Goal: Task Accomplishment & Management: Complete application form

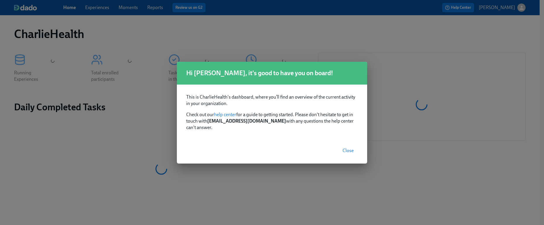
click at [347, 148] on span "Close" at bounding box center [348, 151] width 11 height 6
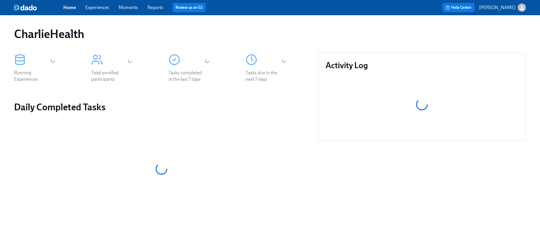
click at [94, 5] on link "Experiences" at bounding box center [97, 8] width 24 height 6
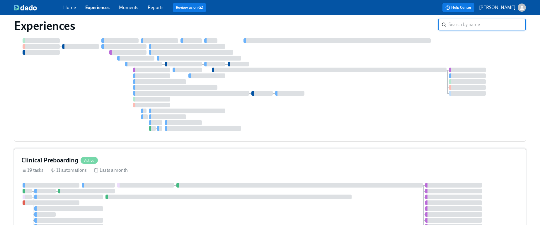
scroll to position [811, 0]
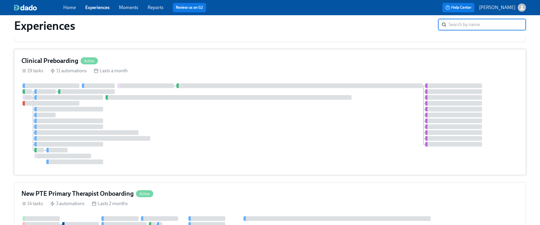
click at [391, 148] on div at bounding box center [269, 123] width 497 height 81
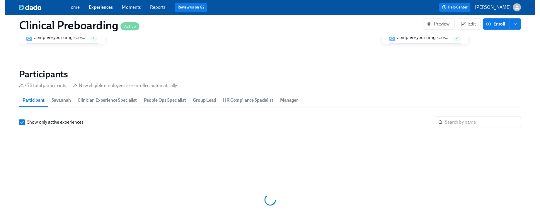
scroll to position [603, 0]
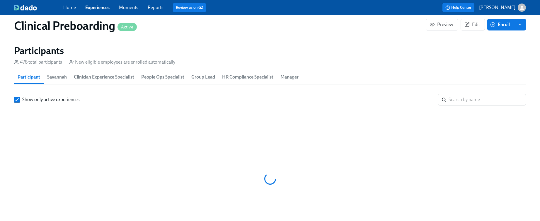
click at [496, 100] on input "search" at bounding box center [486, 100] width 77 height 12
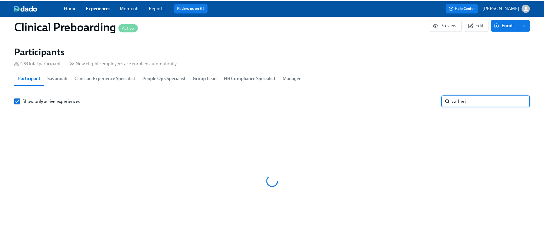
scroll to position [0, 6846]
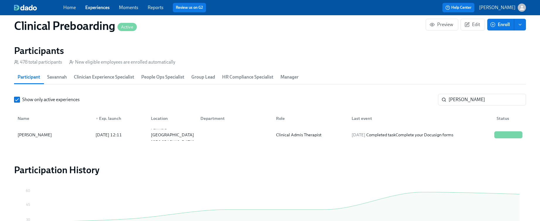
drag, startPoint x: 71, startPoint y: 136, endPoint x: 84, endPoint y: 161, distance: 28.6
click at [467, 99] on input "catherine" at bounding box center [486, 100] width 77 height 12
click at [467, 98] on input "catherine" at bounding box center [486, 100] width 77 height 12
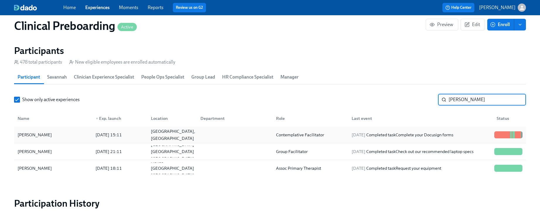
type input "katie"
click at [52, 137] on div "Katie A. Briggs" at bounding box center [53, 135] width 76 height 12
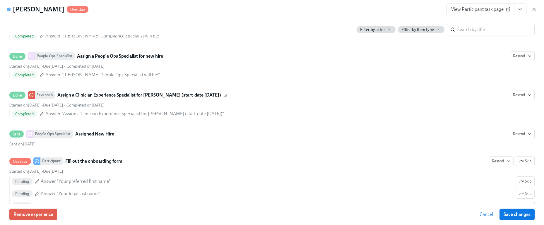
scroll to position [251, 0]
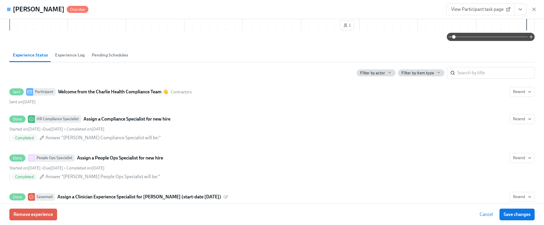
click at [468, 8] on span "View Participant task page" at bounding box center [480, 9] width 58 height 6
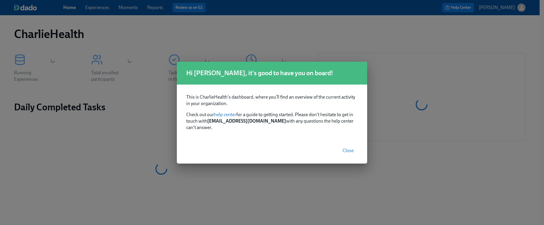
click at [345, 151] on button "Close" at bounding box center [348, 151] width 19 height 12
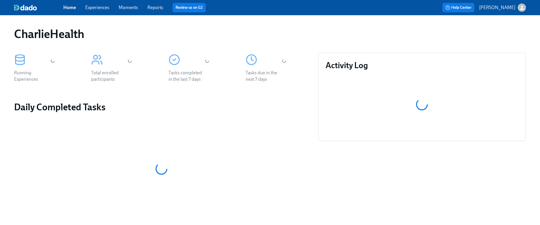
click at [100, 5] on link "Experiences" at bounding box center [97, 8] width 24 height 6
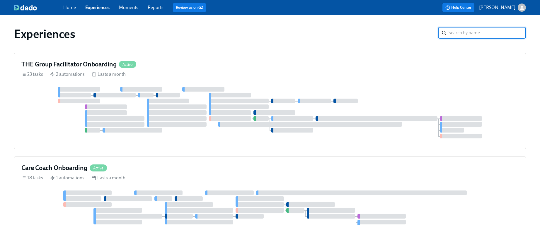
click at [493, 34] on input "search" at bounding box center [486, 33] width 77 height 12
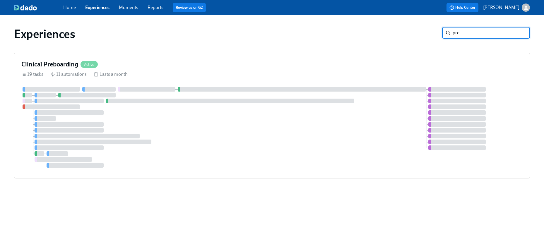
type input "preb"
click at [309, 110] on div at bounding box center [271, 127] width 501 height 81
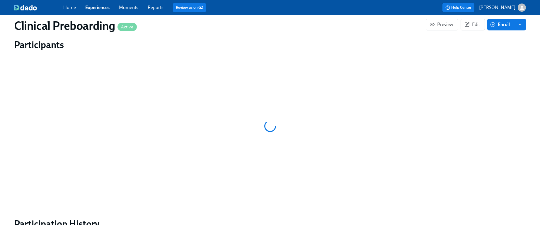
scroll to position [578, 0]
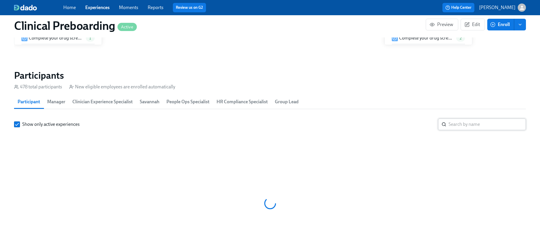
click at [458, 119] on input "search" at bounding box center [486, 125] width 77 height 12
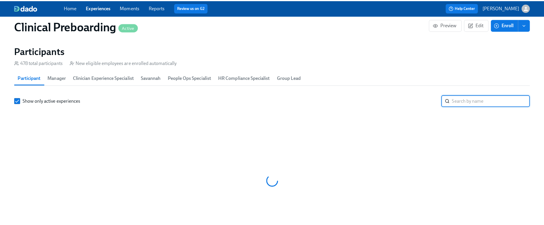
scroll to position [0, 6846]
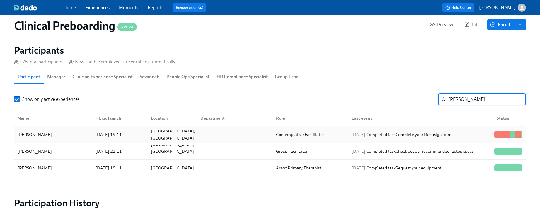
type input "katie"
click at [68, 134] on div "Katie A. Briggs" at bounding box center [53, 135] width 76 height 12
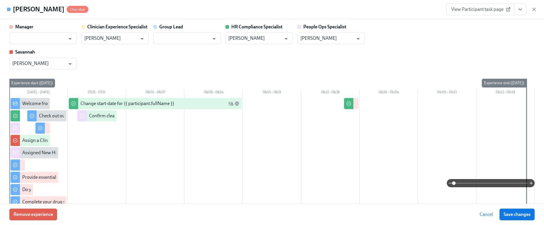
click at [503, 7] on span "View Participant task page" at bounding box center [480, 9] width 58 height 6
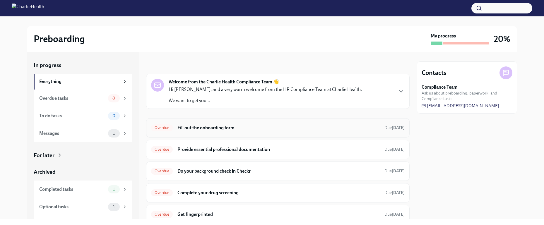
click at [228, 124] on div "Overdue Fill out the onboarding form Due Jul 20th" at bounding box center [278, 127] width 254 height 9
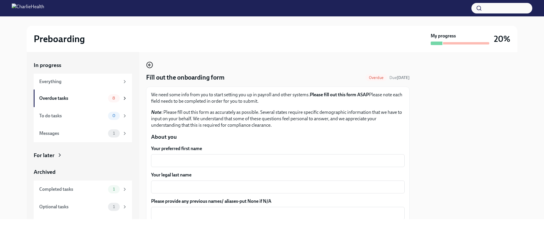
click at [146, 63] on icon "button" at bounding box center [149, 65] width 7 height 7
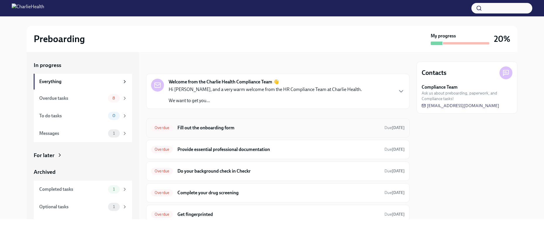
click at [248, 127] on h6 "Fill out the onboarding form" at bounding box center [278, 128] width 202 height 6
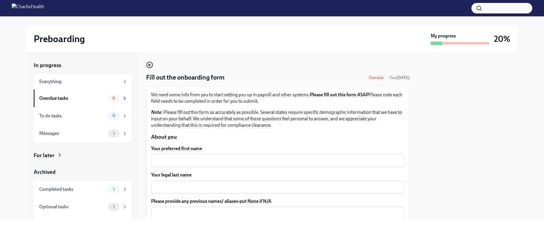
click at [149, 63] on icon "button" at bounding box center [149, 65] width 7 height 7
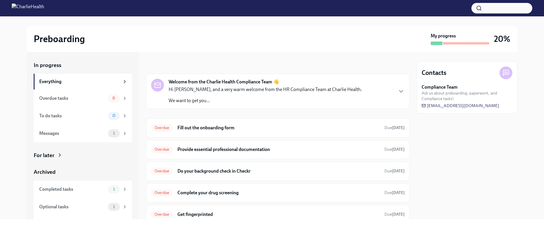
click at [267, 82] on strong "Welcome from the Charlie Health Compliance Team 👋" at bounding box center [224, 82] width 110 height 6
